Goal: Transaction & Acquisition: Subscribe to service/newsletter

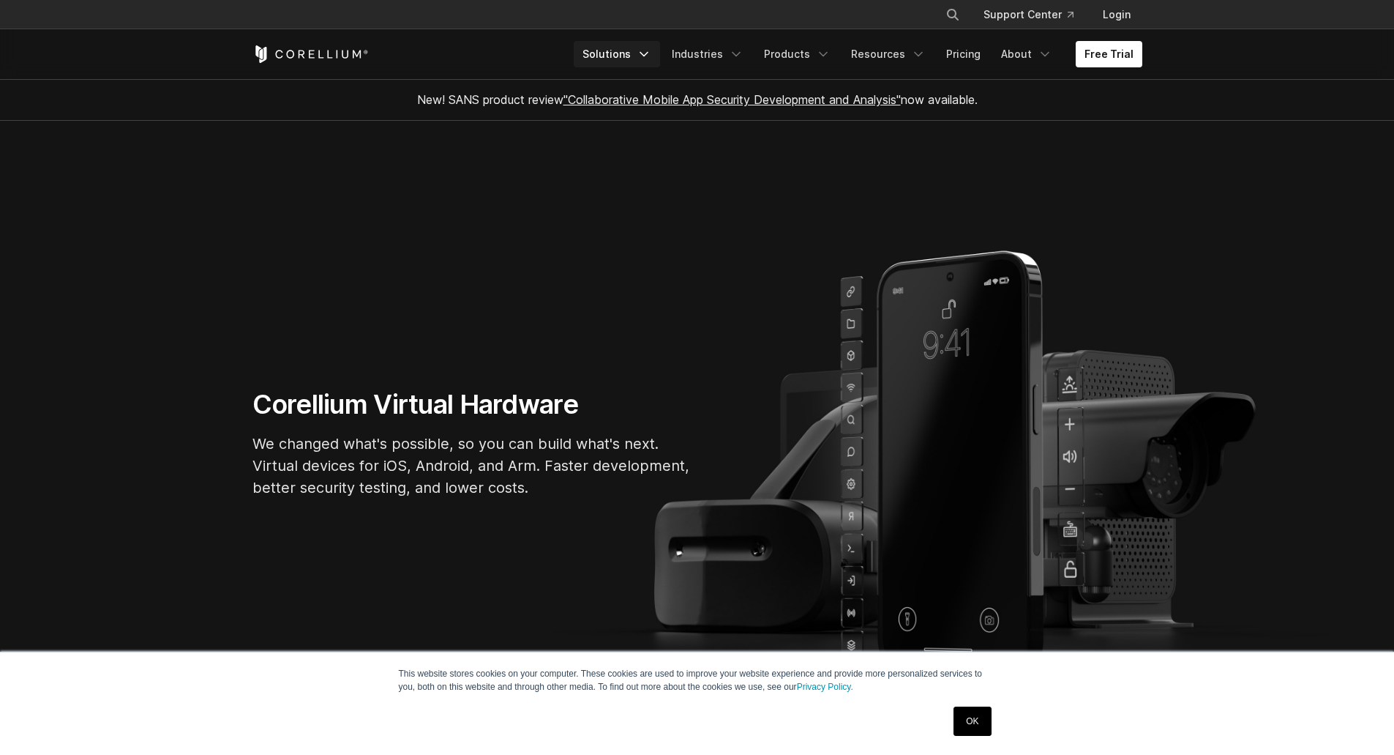
click at [639, 56] on link "Solutions" at bounding box center [617, 54] width 86 height 26
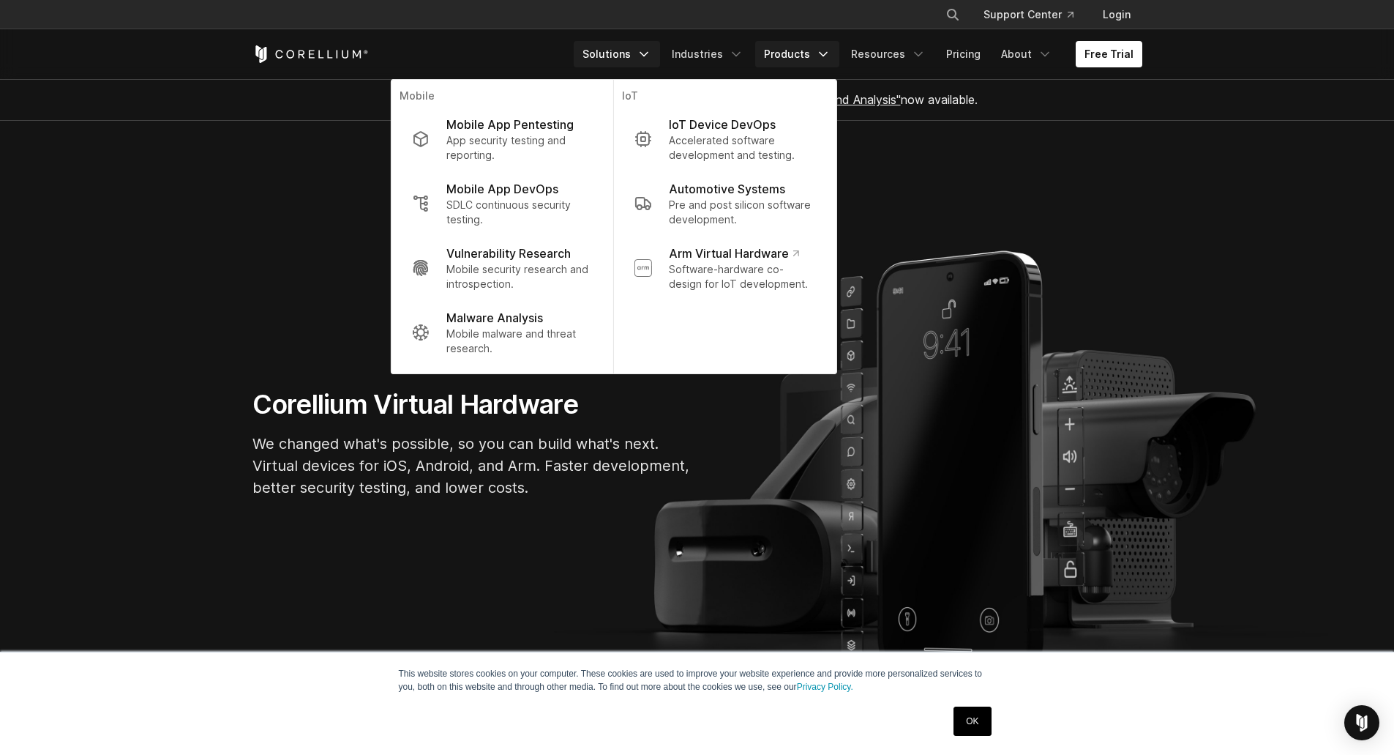
click at [813, 58] on link "Products" at bounding box center [797, 54] width 84 height 26
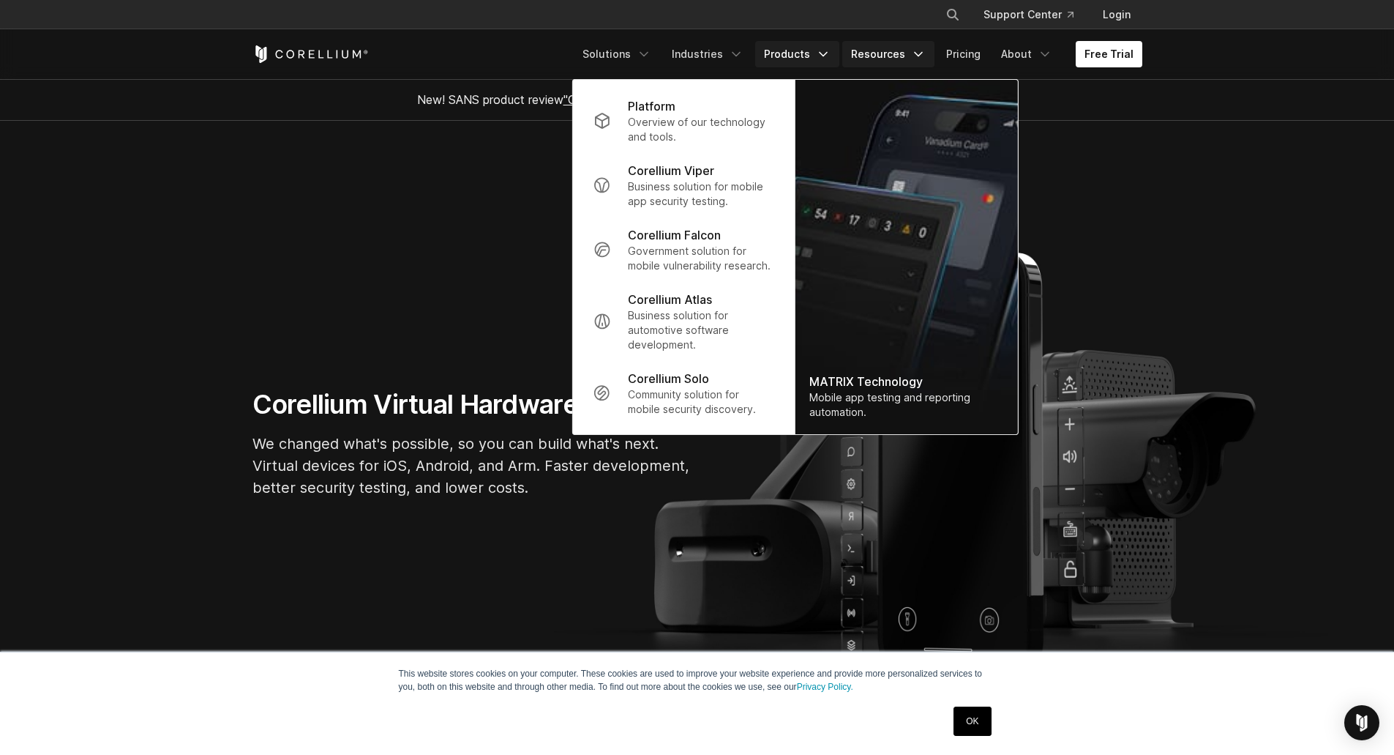
click at [904, 55] on link "Resources" at bounding box center [888, 54] width 92 height 26
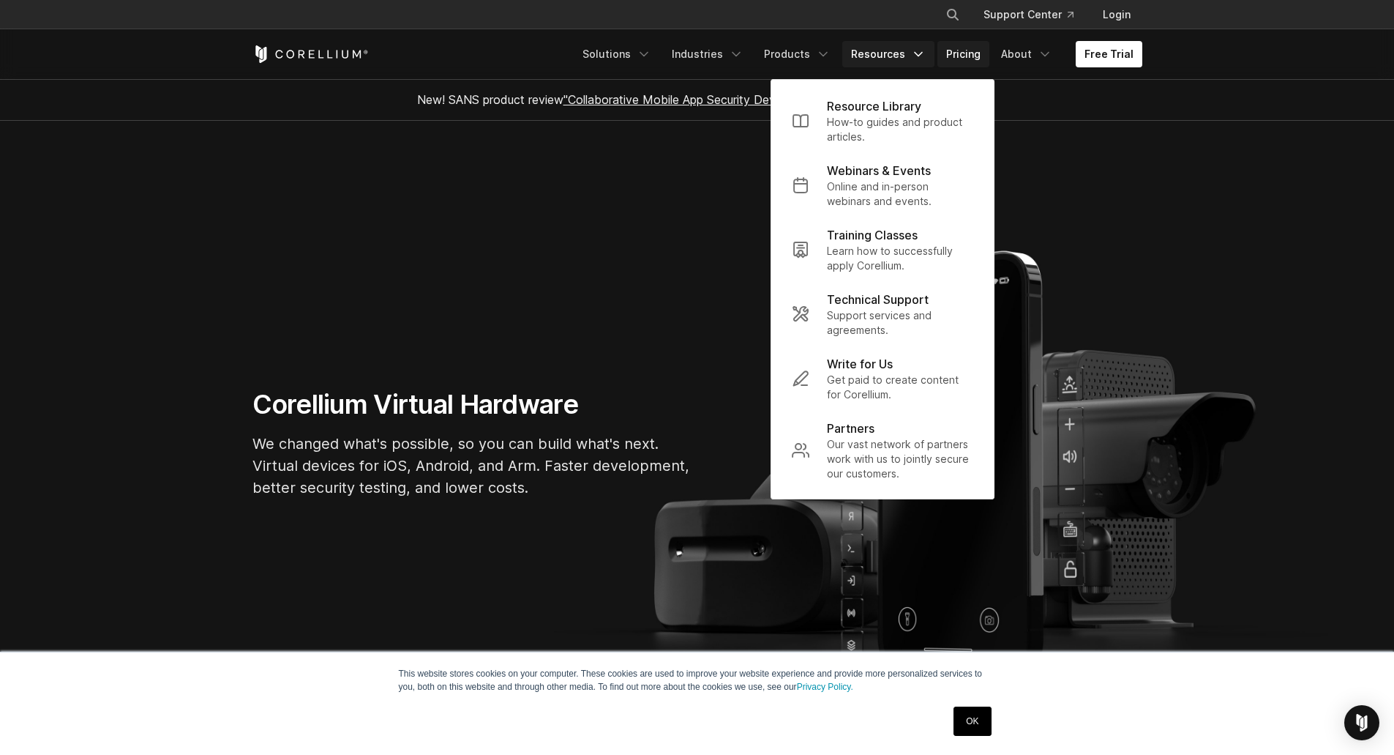
click at [965, 53] on link "Pricing" at bounding box center [964, 54] width 52 height 26
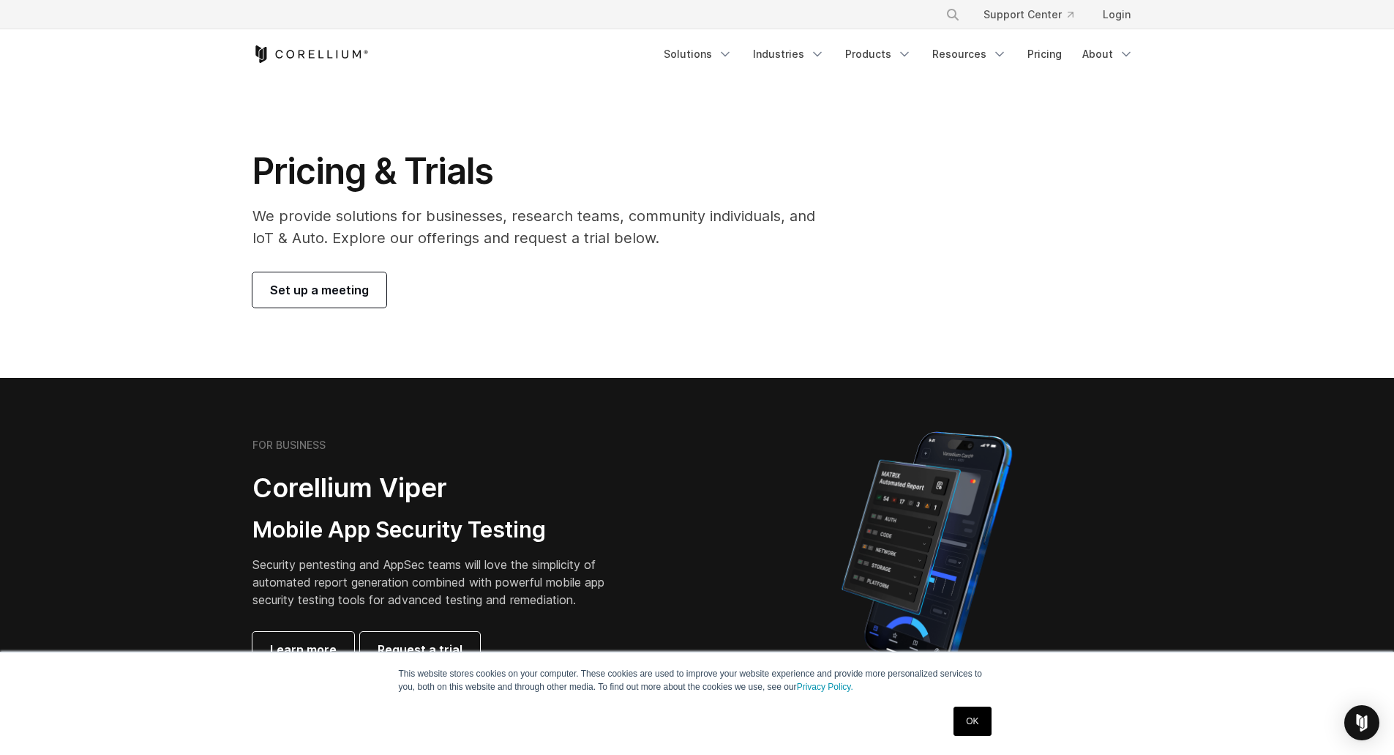
click at [977, 717] on link "OK" at bounding box center [972, 720] width 37 height 29
